Goal: Transaction & Acquisition: Purchase product/service

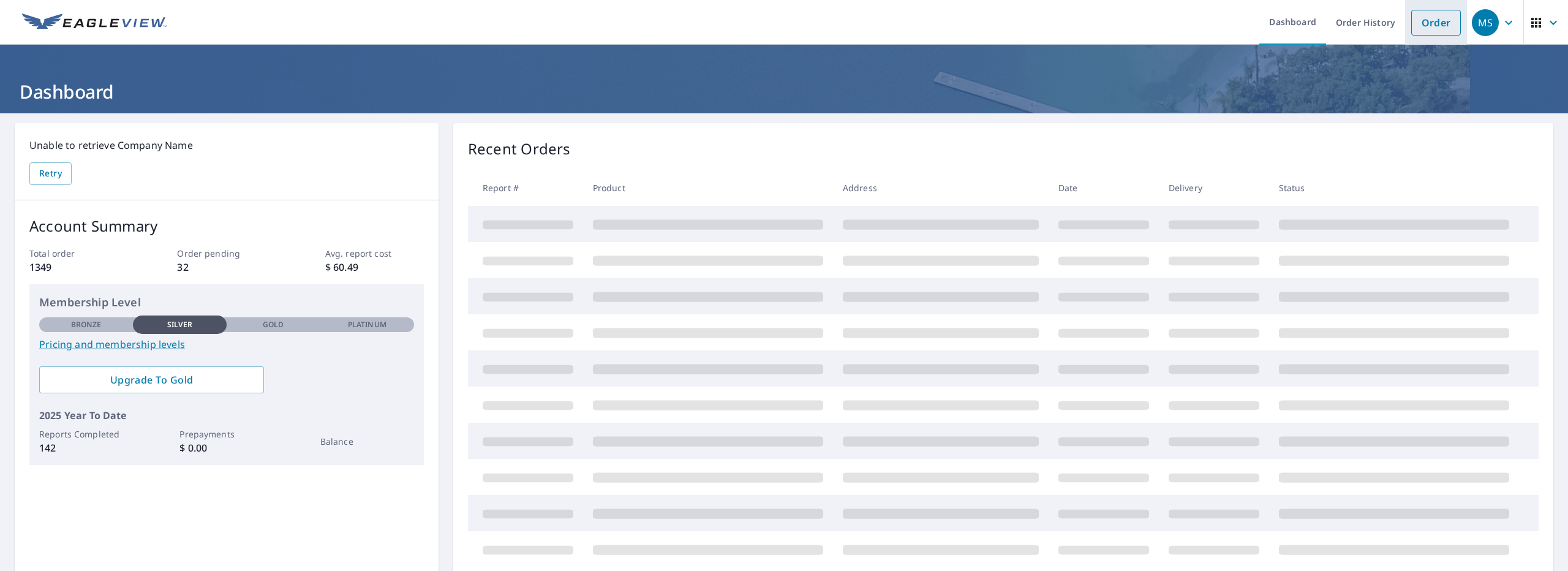
click at [1431, 28] on link "Order" at bounding box center [1436, 22] width 50 height 26
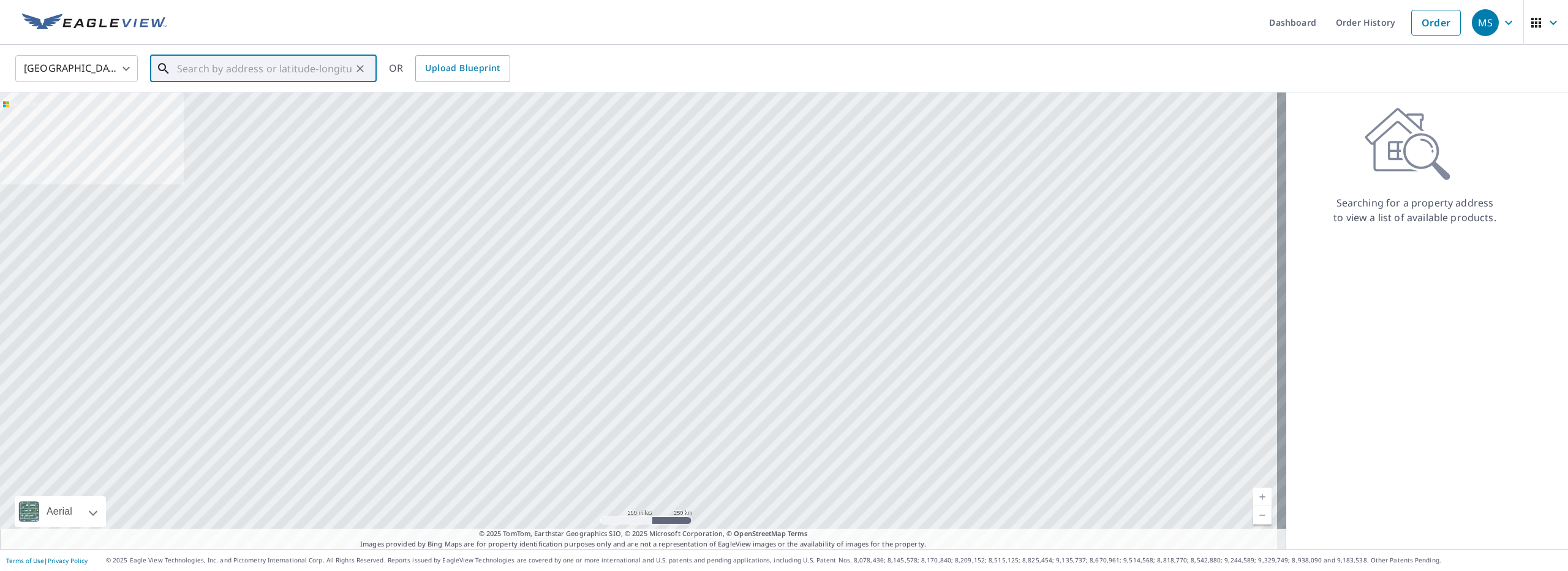
click at [283, 64] on input "text" at bounding box center [264, 69] width 174 height 34
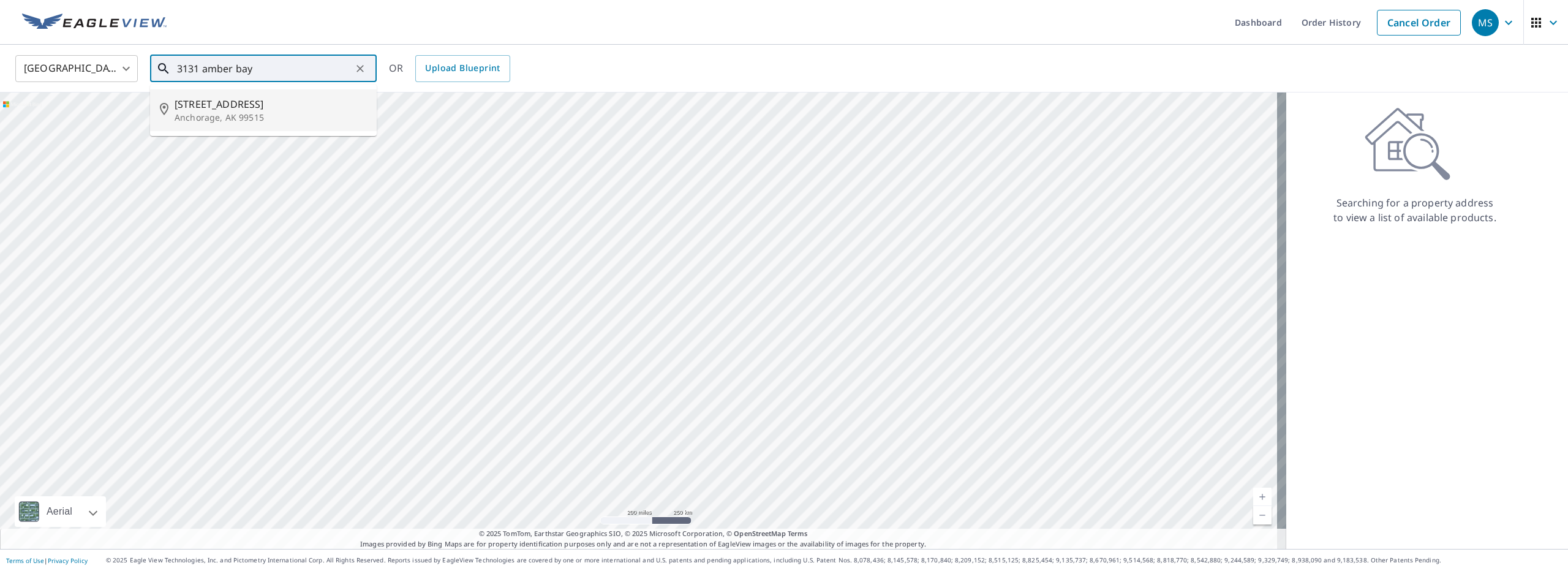
click at [269, 120] on p "Anchorage, AK 99515" at bounding box center [270, 118] width 192 height 12
type input "[STREET_ADDRESS]"
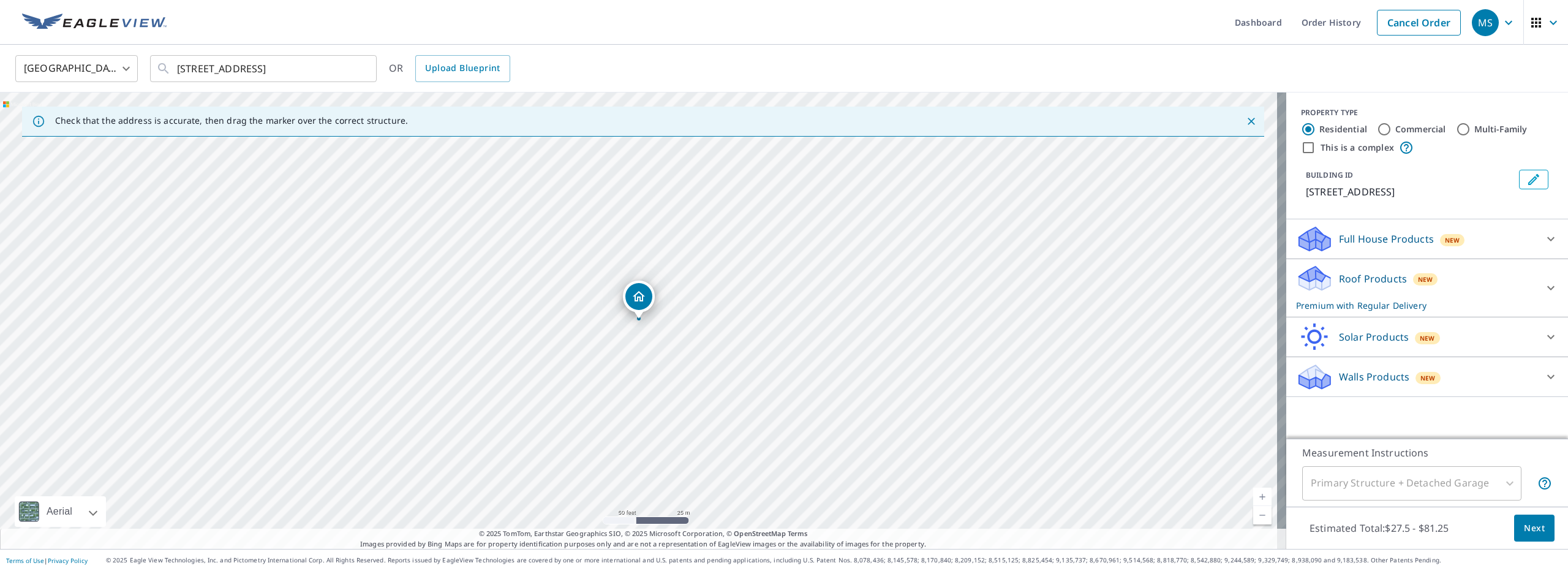
click at [1399, 132] on label "Commercial" at bounding box center [1421, 130] width 51 height 12
click at [1392, 132] on input "Commercial" at bounding box center [1384, 129] width 14 height 14
radio input "true"
type input "4"
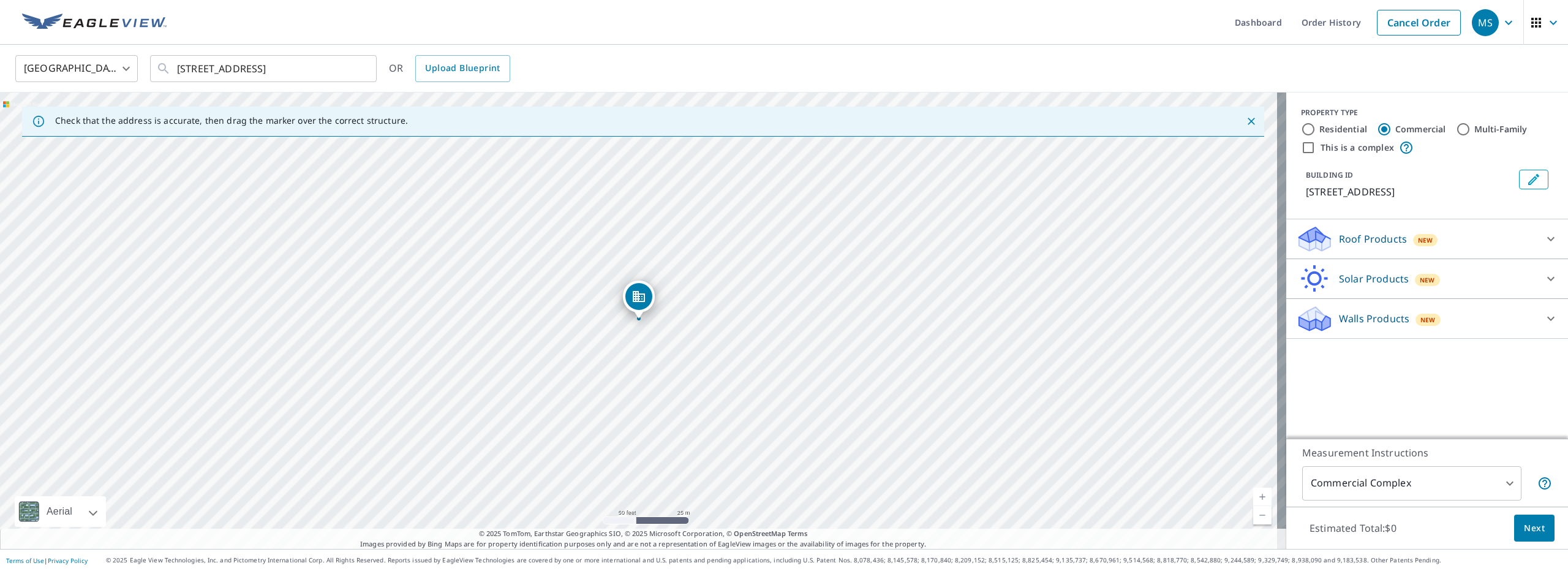
click at [1428, 254] on div "Roof Products New" at bounding box center [1416, 239] width 240 height 29
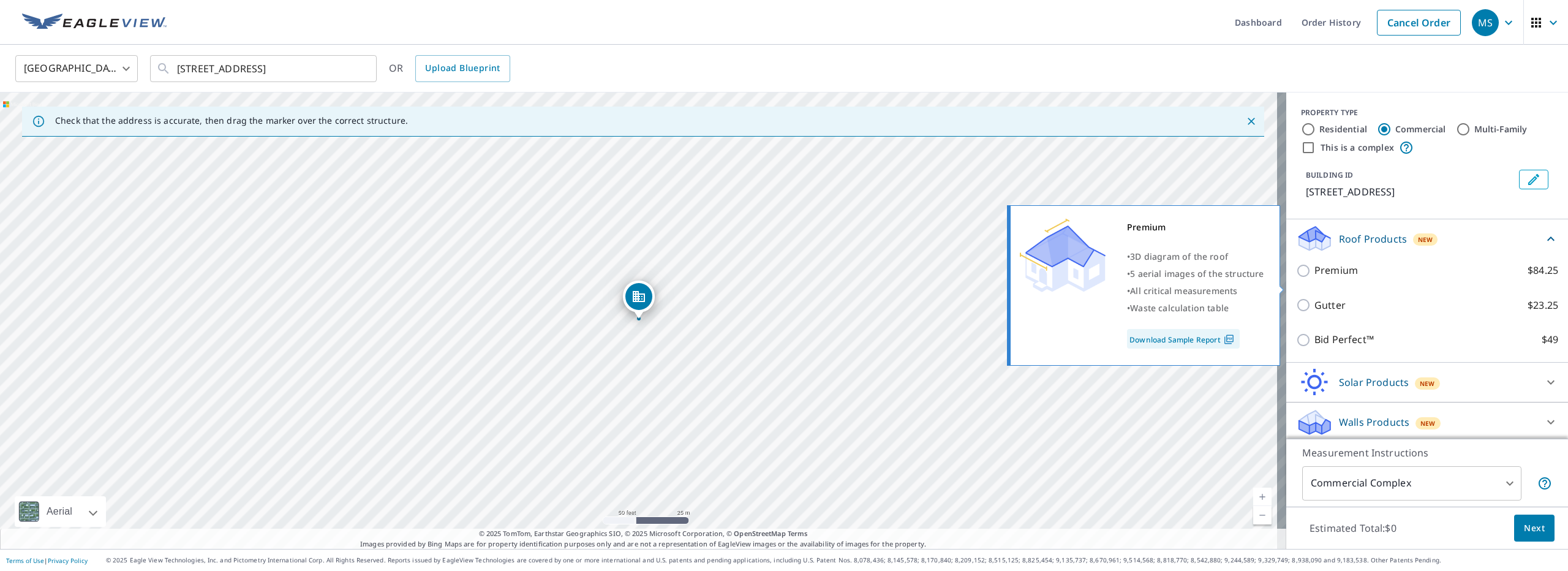
click at [1376, 278] on label "Premium $84.25" at bounding box center [1436, 270] width 244 height 15
click at [1314, 278] on input "Premium $84.25" at bounding box center [1305, 270] width 19 height 14
checkbox input "true"
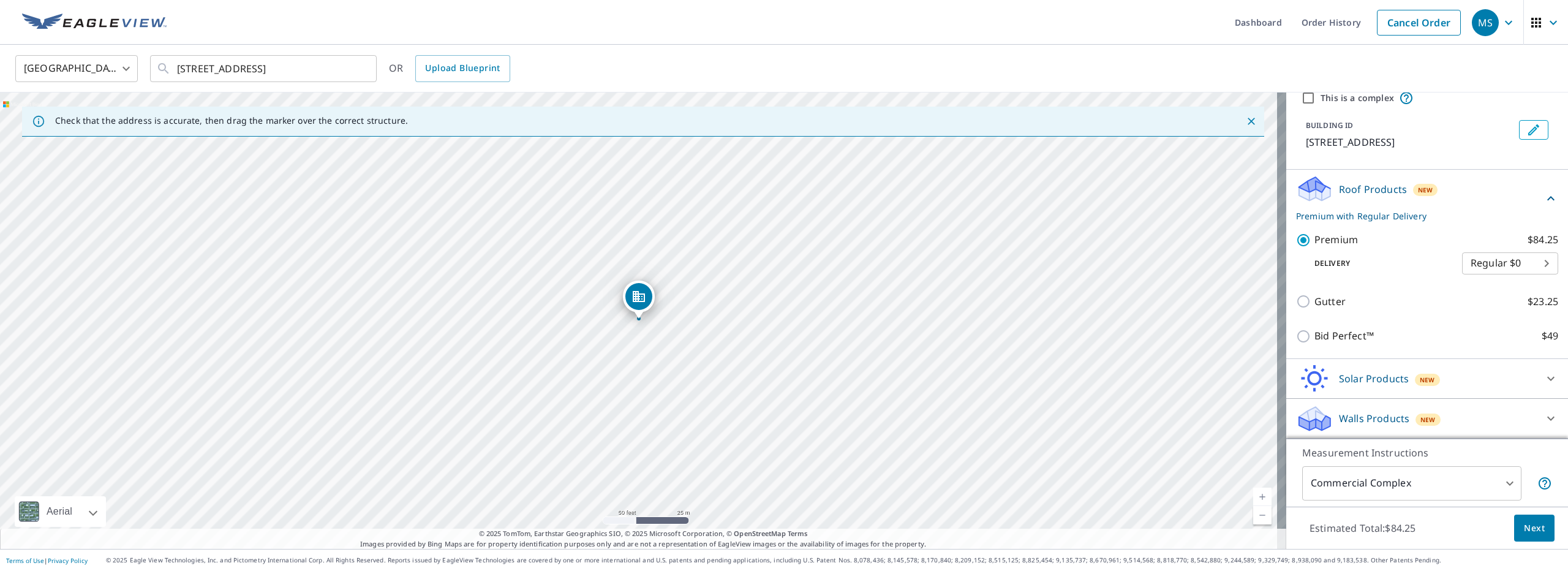
scroll to position [63, 0]
click at [1516, 520] on button "Next" at bounding box center [1534, 528] width 41 height 28
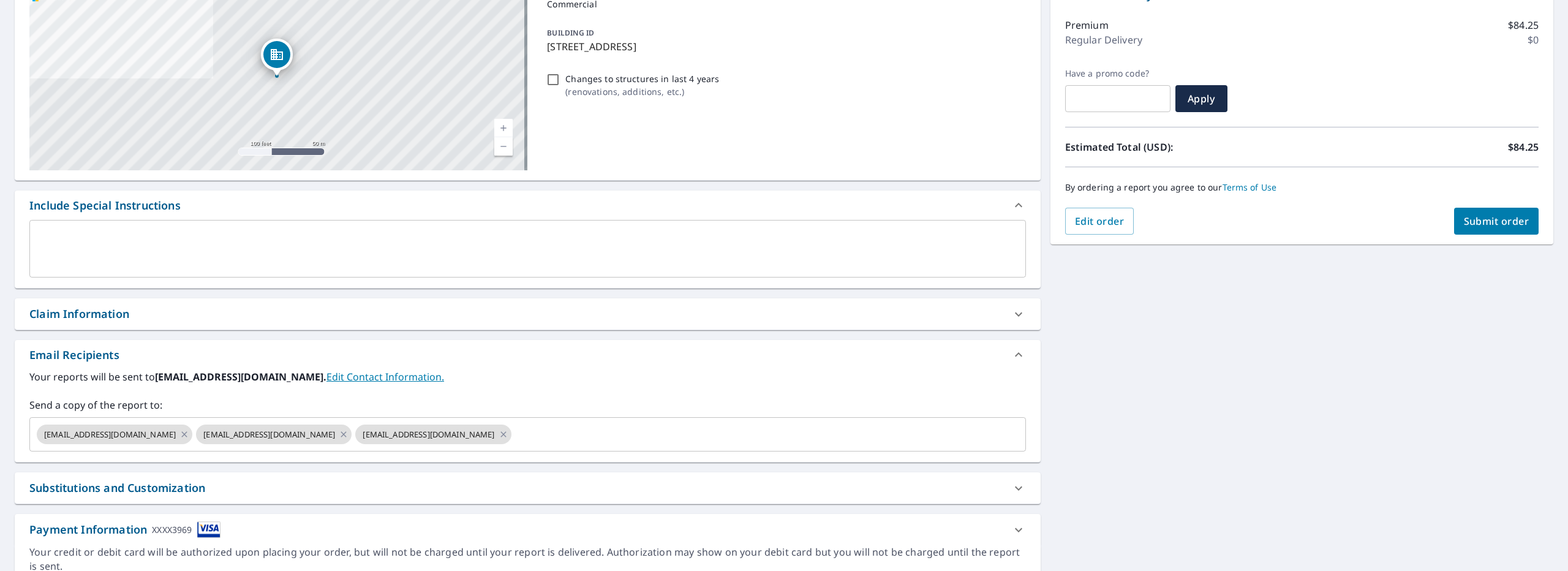
scroll to position [190, 0]
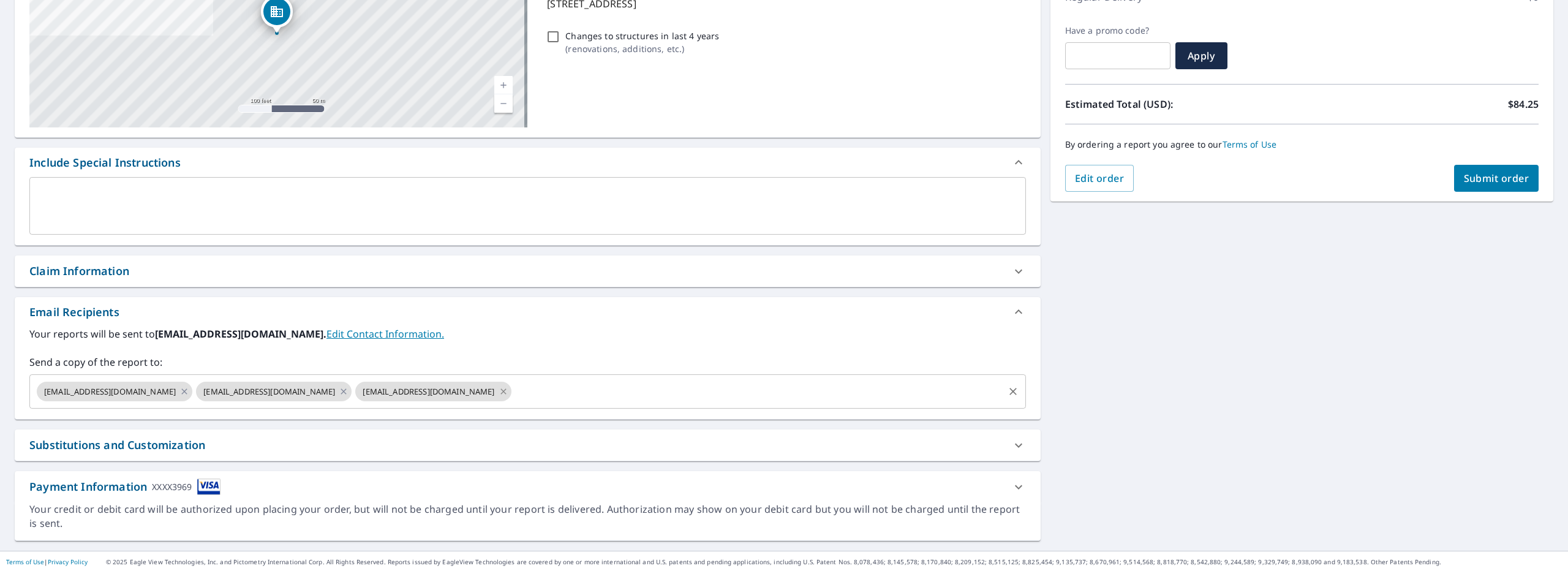
click at [498, 390] on icon at bounding box center [503, 392] width 10 height 14
click at [1458, 169] on button "Submit order" at bounding box center [1497, 178] width 85 height 27
checkbox input "true"
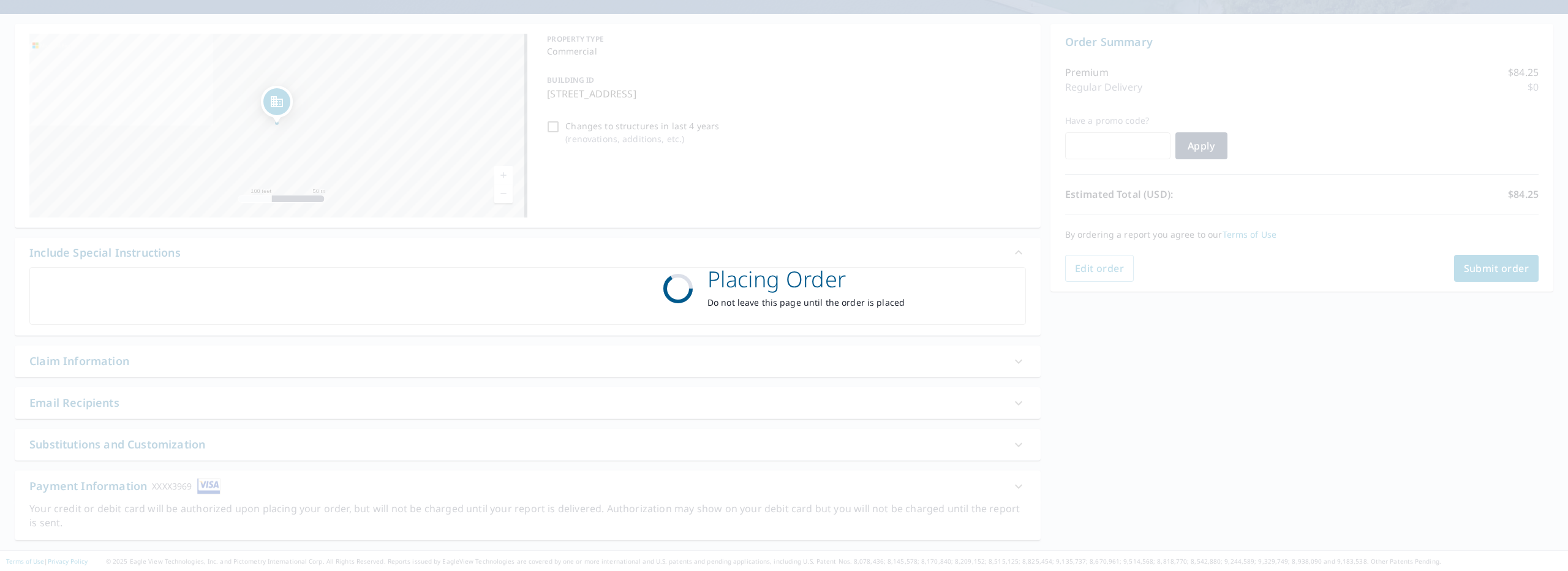
scroll to position [99, 0]
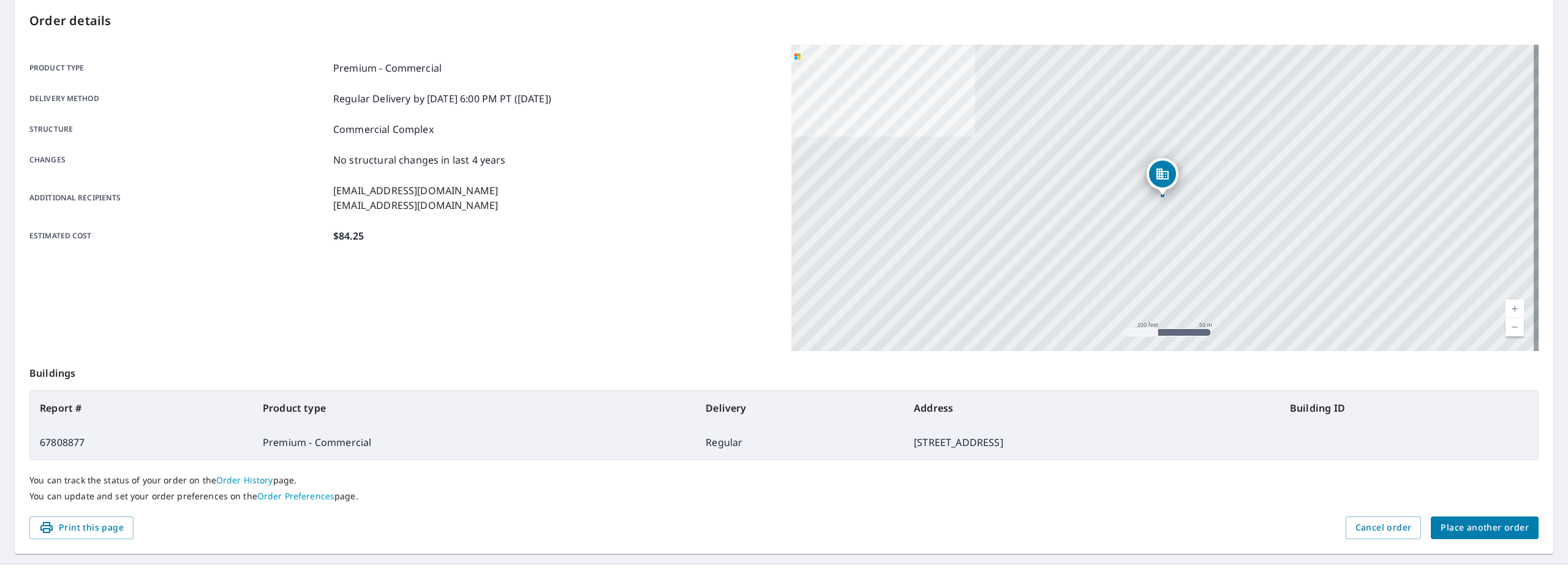
scroll to position [140, 0]
